Goal: Information Seeking & Learning: Learn about a topic

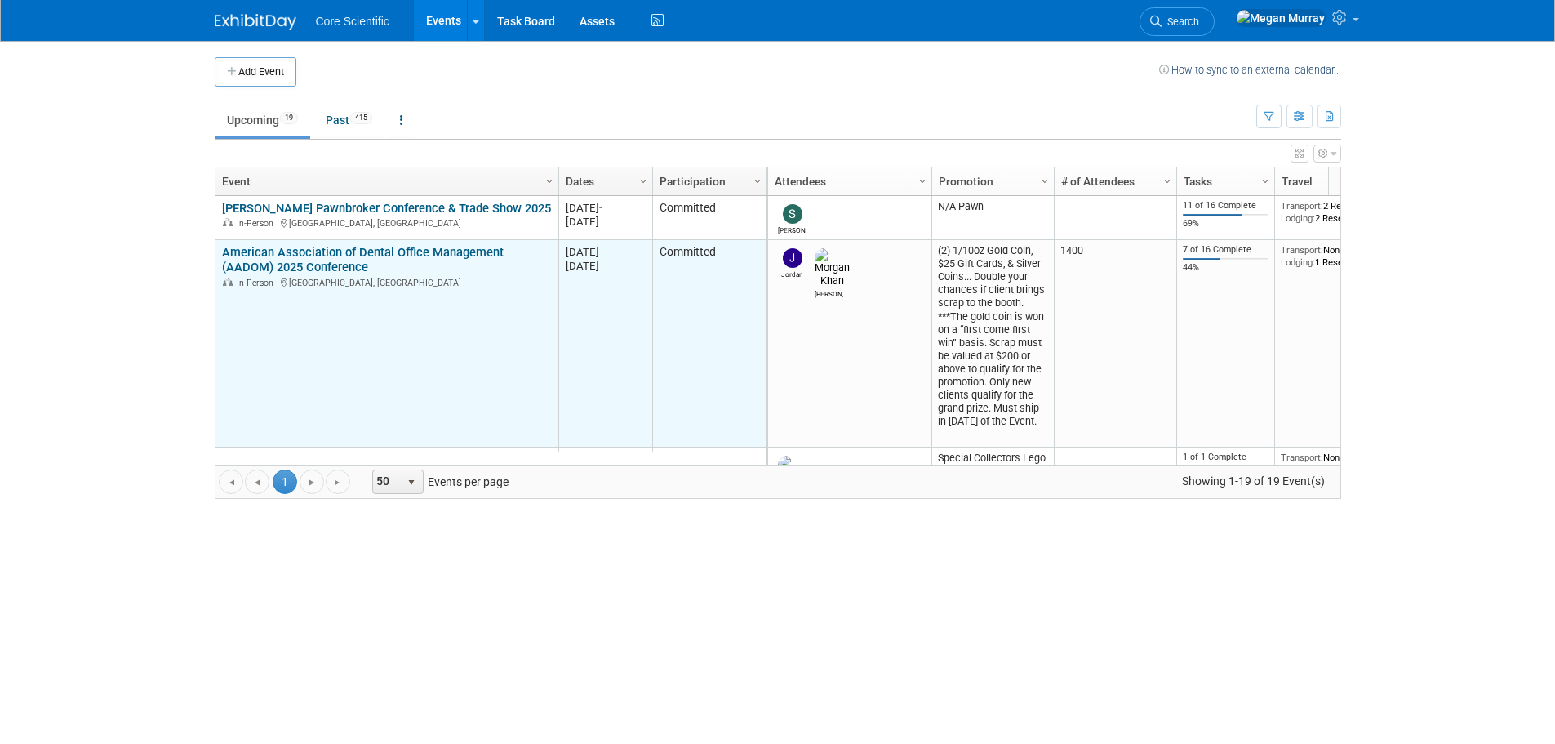
click at [305, 245] on link "American Association of Dental Office Management (AADOM) 2025 Conference" at bounding box center [363, 260] width 282 height 30
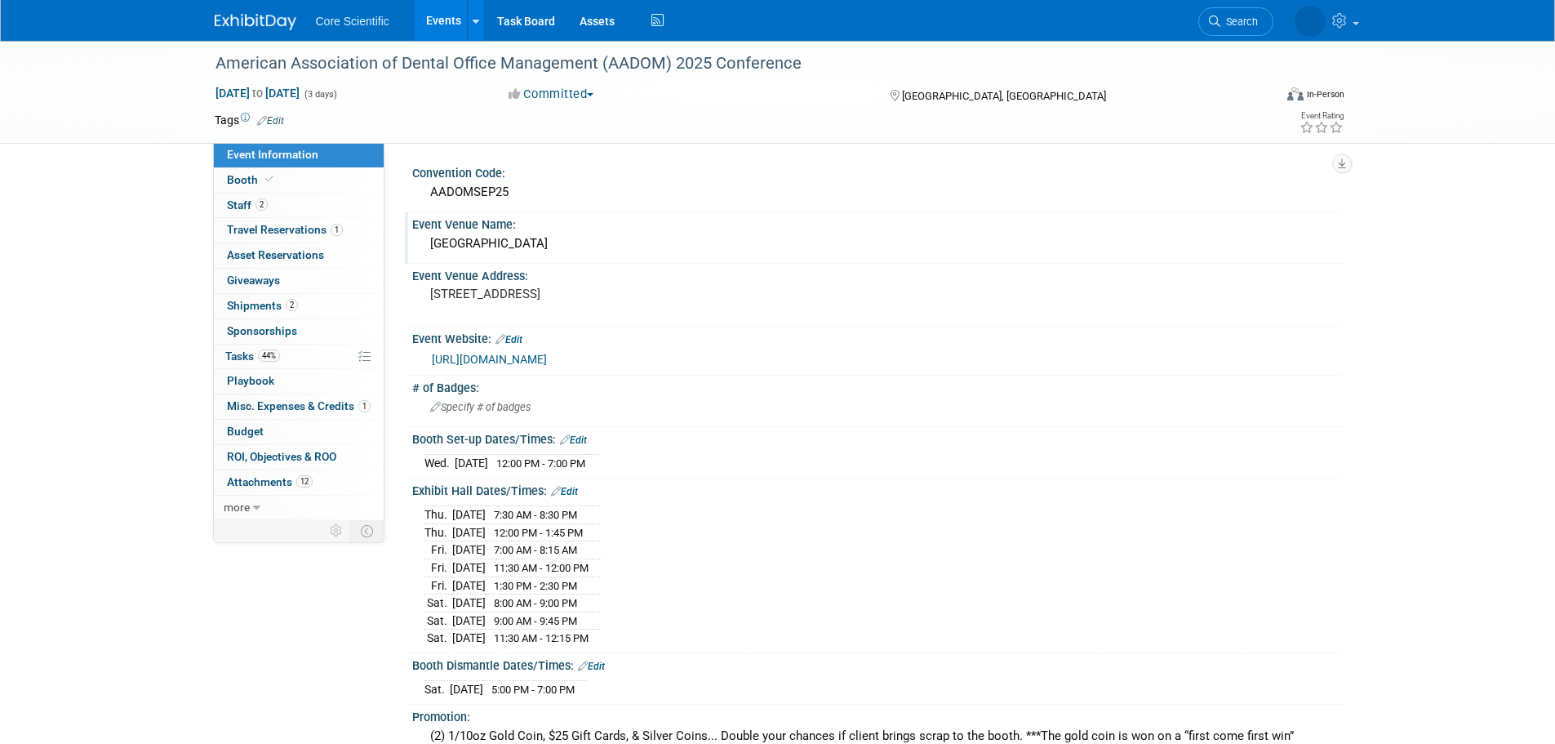
click at [471, 247] on div "[GEOGRAPHIC_DATA]" at bounding box center [877, 243] width 905 height 25
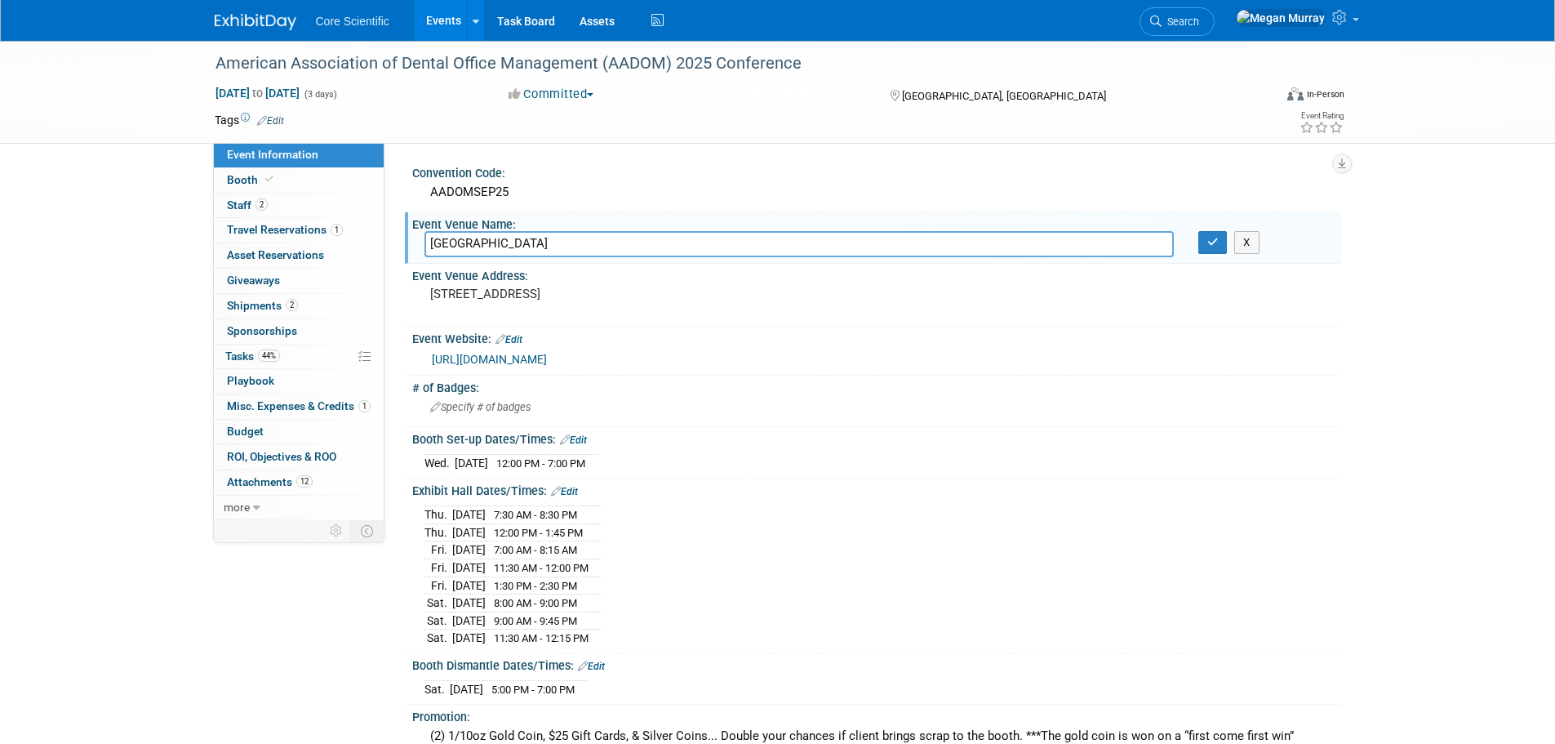
click at [471, 247] on input "Kalahari Resort" at bounding box center [799, 243] width 749 height 25
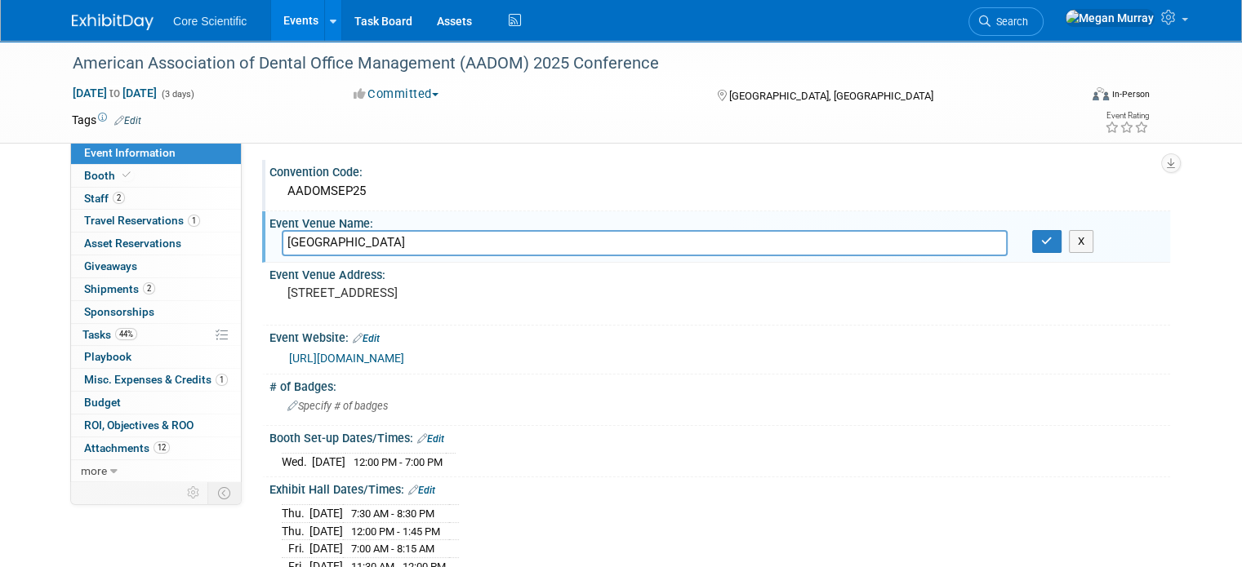
click at [456, 189] on div "AADOMSEP25" at bounding box center [720, 191] width 876 height 25
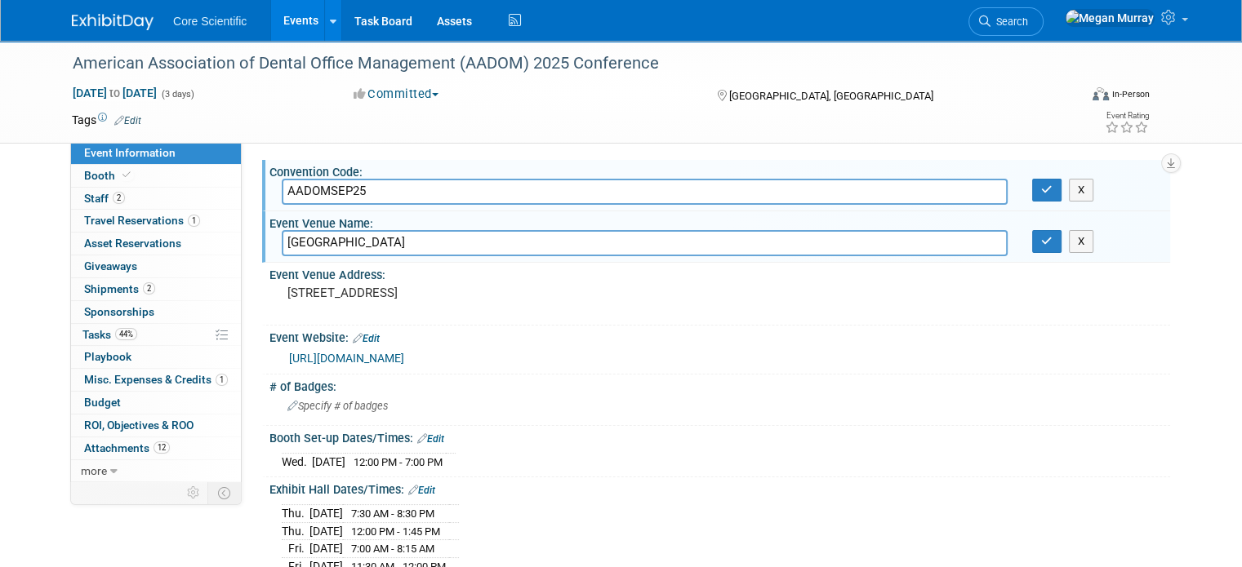
click at [401, 292] on pre "[STREET_ADDRESS]" at bounding box center [457, 293] width 340 height 15
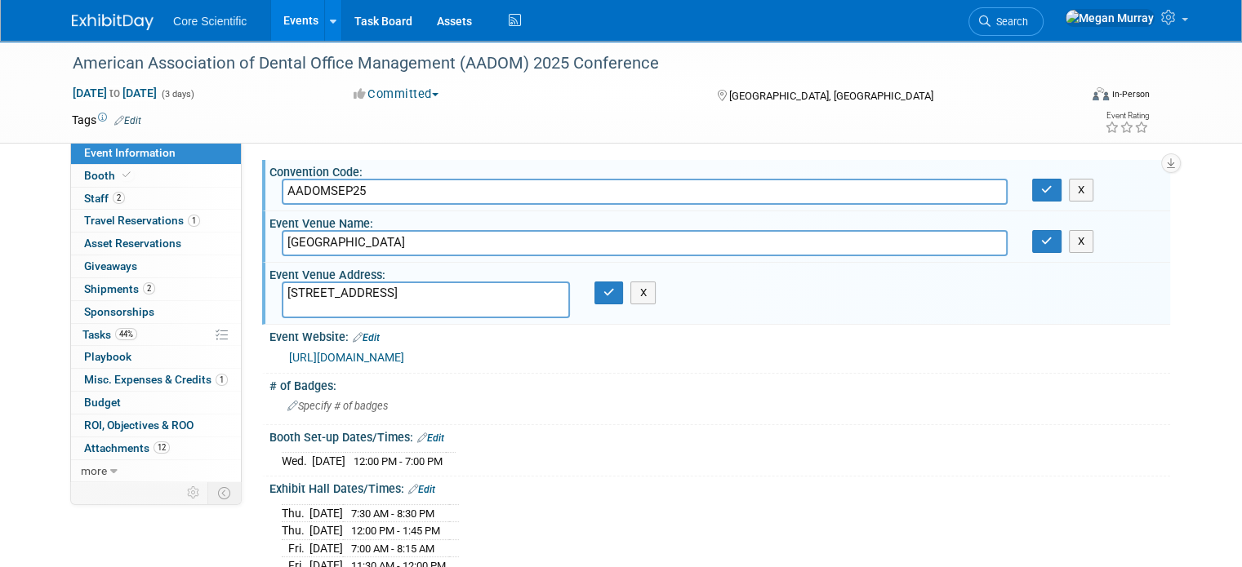
click at [401, 292] on textarea "[STREET_ADDRESS]" at bounding box center [426, 300] width 288 height 37
